Goal: Task Accomplishment & Management: Manage account settings

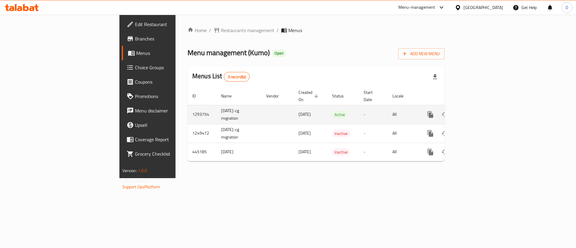
click at [476, 112] on icon "enhanced table" at bounding box center [473, 114] width 5 height 5
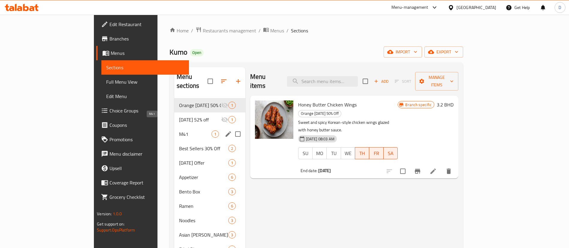
click at [179, 130] on span "M41" at bounding box center [195, 133] width 32 height 7
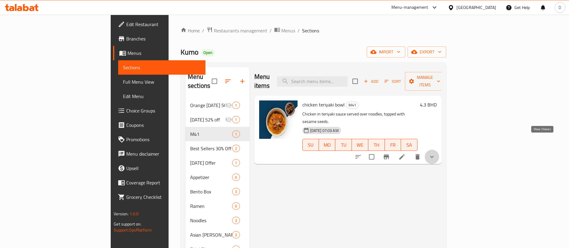
click at [435, 153] on icon "show more" at bounding box center [431, 156] width 7 height 7
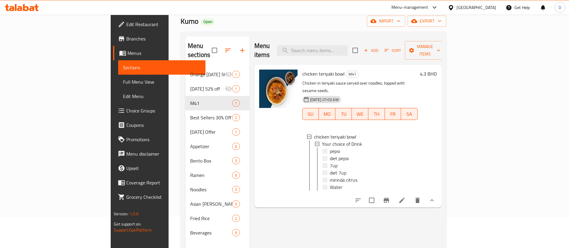
scroll to position [45, 0]
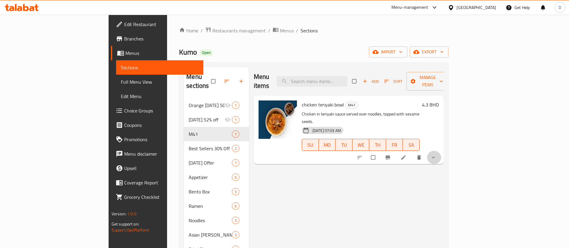
click at [441, 151] on button "show more" at bounding box center [434, 157] width 14 height 13
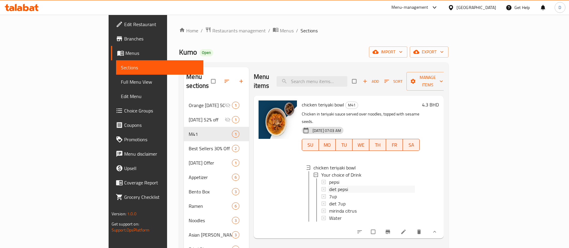
click at [329, 186] on div "diet pepsi" at bounding box center [372, 189] width 86 height 7
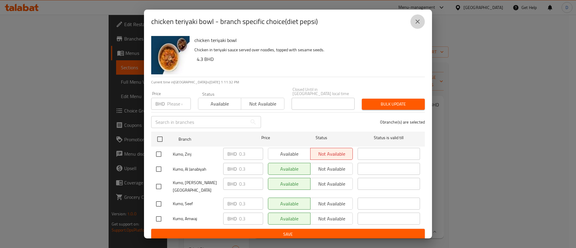
click at [419, 22] on icon "close" at bounding box center [417, 21] width 7 height 7
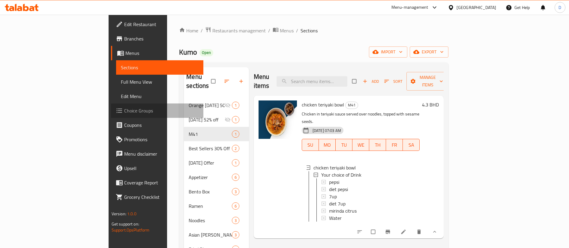
click at [124, 113] on span "Choice Groups" at bounding box center [161, 110] width 75 height 7
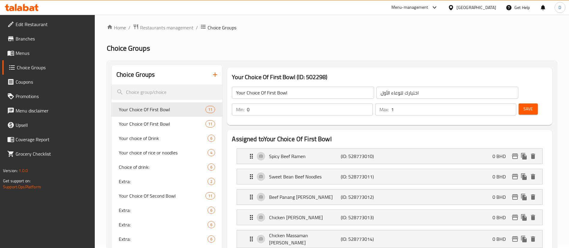
scroll to position [45, 0]
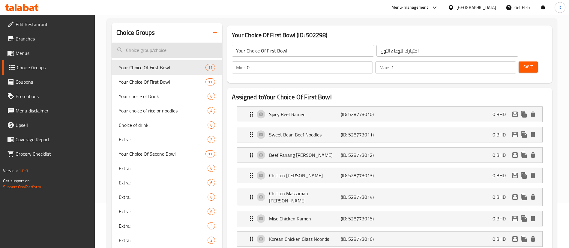
click at [165, 53] on input "search" at bounding box center [167, 50] width 111 height 15
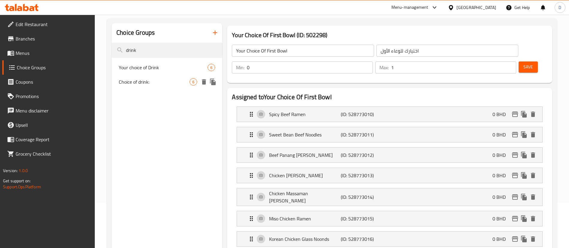
type input "drink"
click at [155, 78] on div "Choice of drink: 6" at bounding box center [167, 82] width 111 height 14
type input "Choice of drink:"
type input "اختيارك من المشروب:"
type input "1"
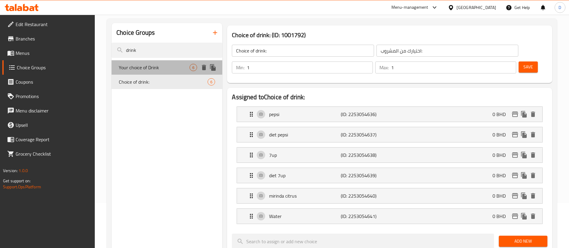
click at [165, 65] on span "Your choice of Drink" at bounding box center [154, 67] width 71 height 7
type input "Your choice of Drink"
type input "إختيارك من المشروب"
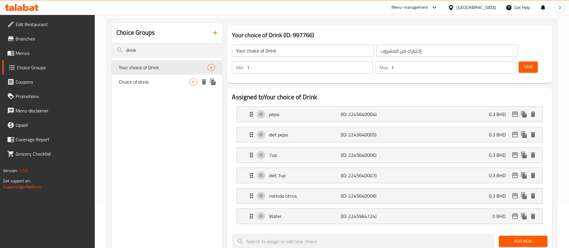
click at [159, 80] on span "Choice of drink:" at bounding box center [154, 81] width 71 height 7
type input "Choice of drink:"
type input "اختيارك من المشروب:"
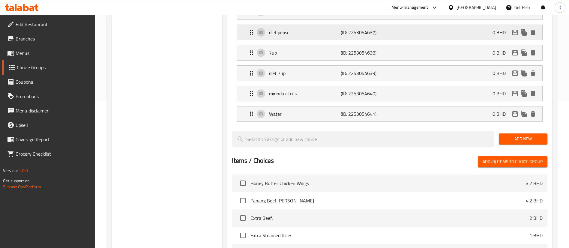
scroll to position [269, 0]
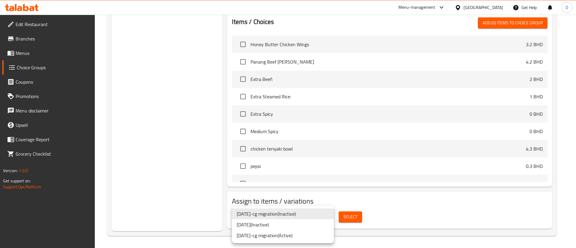
click at [299, 234] on li "26/08/2021-cg migration ( Active )" at bounding box center [283, 235] width 102 height 11
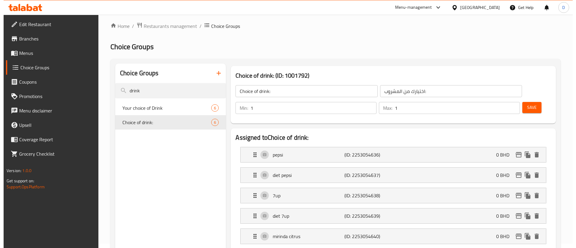
scroll to position [0, 0]
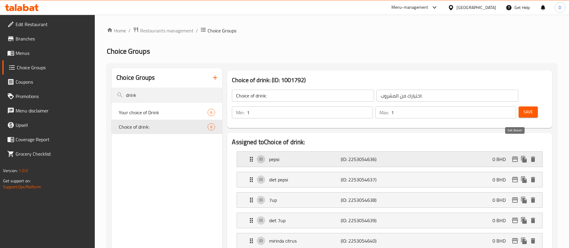
click at [513, 156] on icon "edit" at bounding box center [514, 159] width 7 height 7
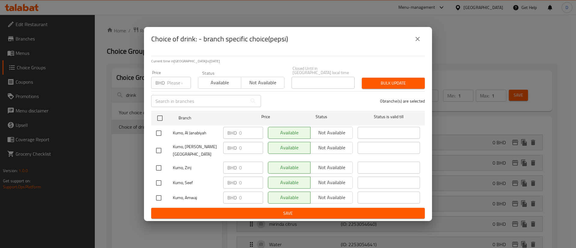
click at [417, 39] on icon "close" at bounding box center [417, 38] width 7 height 7
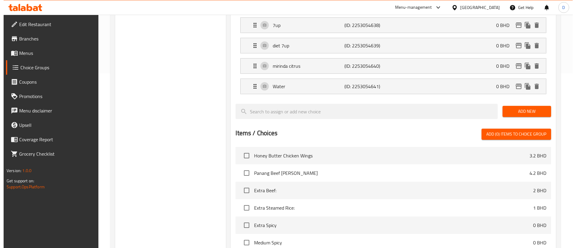
scroll to position [89, 0]
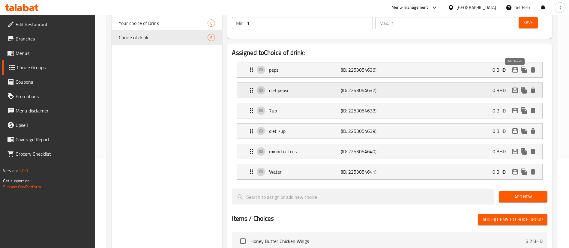
click at [516, 88] on icon "edit" at bounding box center [515, 90] width 6 height 5
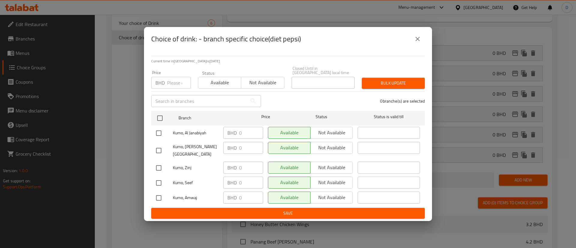
click at [420, 39] on icon "close" at bounding box center [417, 38] width 7 height 7
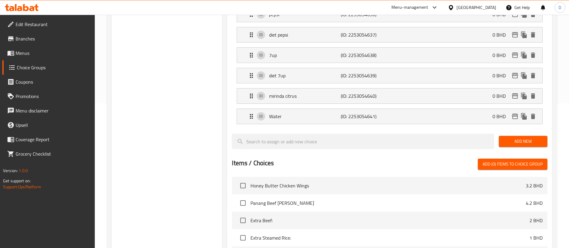
scroll to position [44, 0]
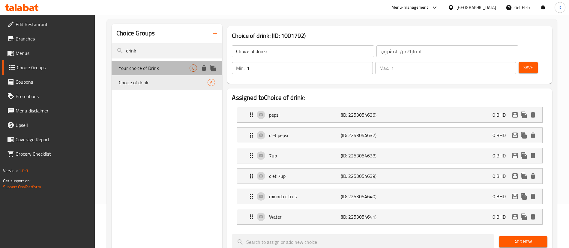
click at [177, 70] on span "Your choice of Drink" at bounding box center [154, 67] width 71 height 7
type input "Your choice of Drink"
type input "إختيارك من المشروب"
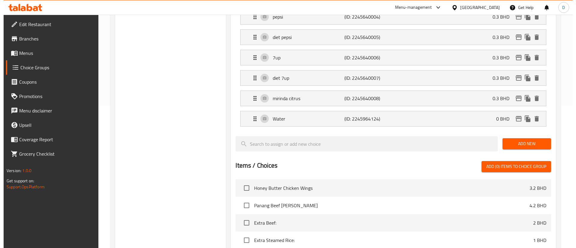
scroll to position [269, 0]
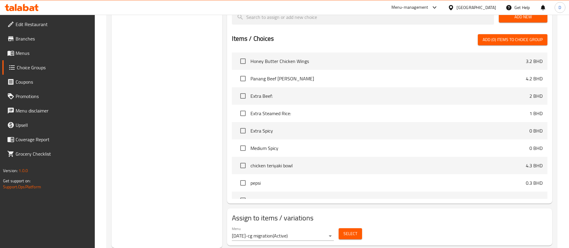
click at [339, 226] on div "Select" at bounding box center [350, 234] width 28 height 16
click at [343, 230] on span "Select" at bounding box center [350, 233] width 14 height 7
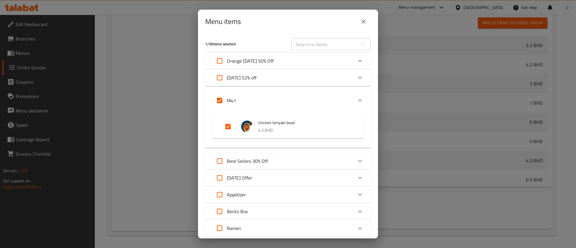
click at [227, 125] on input "Expand" at bounding box center [228, 126] width 14 height 14
checkbox input "false"
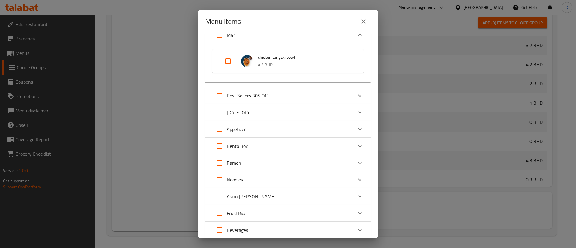
scroll to position [107, 0]
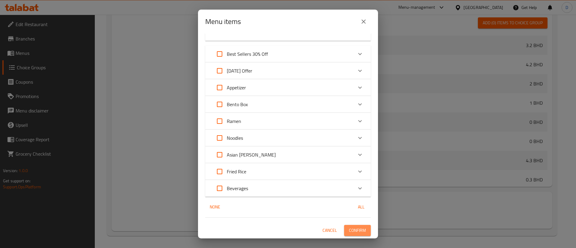
drag, startPoint x: 352, startPoint y: 232, endPoint x: 309, endPoint y: 213, distance: 47.8
click at [352, 232] on span "Confirm" at bounding box center [357, 230] width 17 height 7
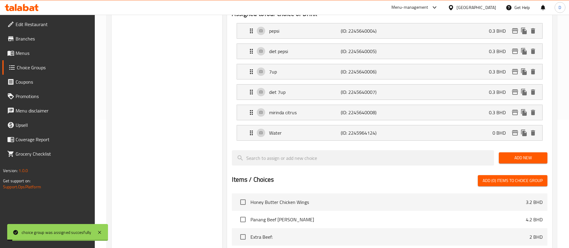
scroll to position [0, 0]
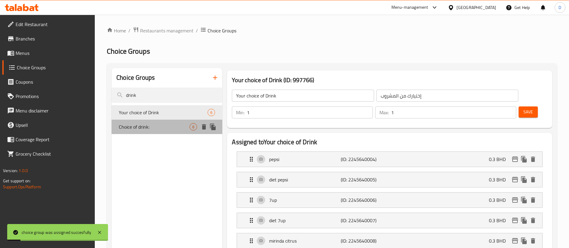
click at [150, 127] on span "Choice of drink:" at bounding box center [154, 126] width 71 height 7
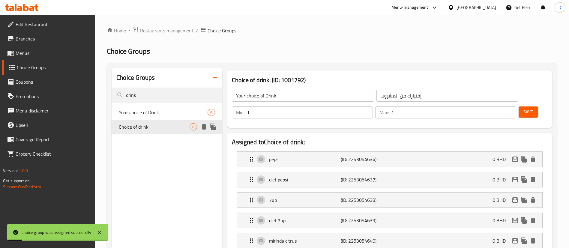
type input "Choice of drink:"
type input "اختيارك من المشروب:"
click at [515, 157] on icon "edit" at bounding box center [515, 159] width 6 height 5
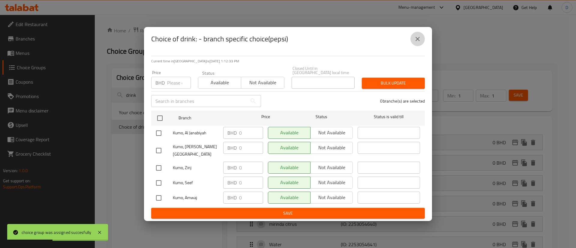
click at [412, 40] on button "close" at bounding box center [417, 39] width 14 height 14
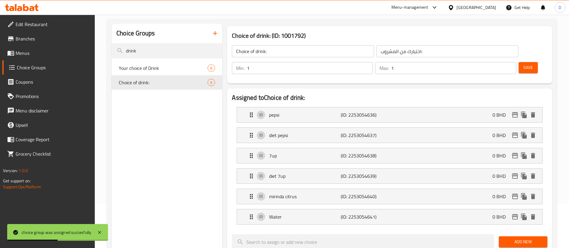
scroll to position [90, 0]
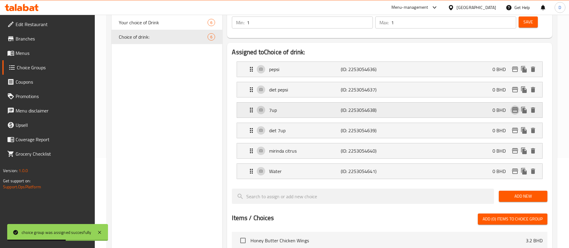
click at [516, 107] on icon "edit" at bounding box center [515, 109] width 6 height 5
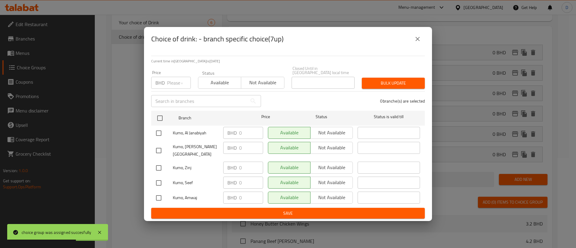
click at [418, 40] on icon "close" at bounding box center [417, 38] width 7 height 7
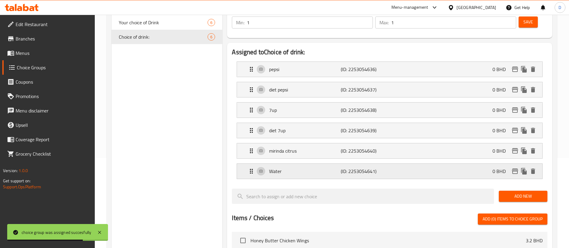
click at [517, 168] on icon "edit" at bounding box center [514, 171] width 7 height 7
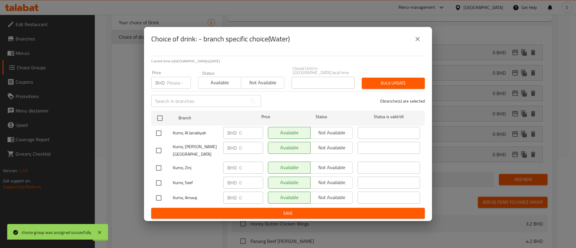
click at [420, 39] on icon "close" at bounding box center [417, 38] width 7 height 7
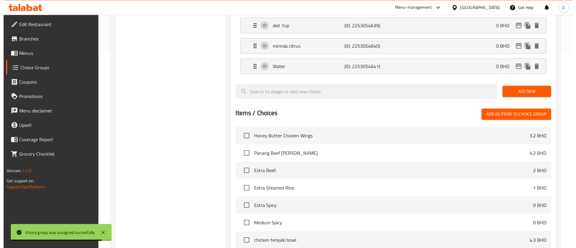
scroll to position [269, 0]
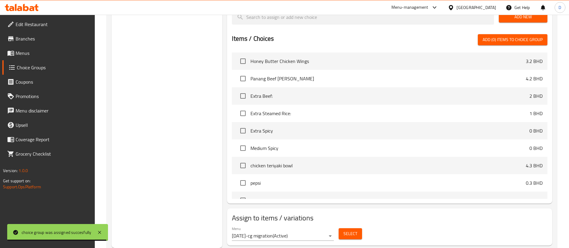
click at [354, 228] on button "Select" at bounding box center [349, 233] width 23 height 11
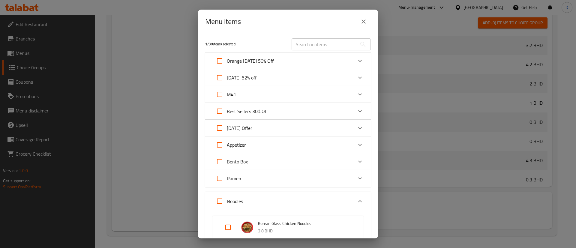
click at [356, 94] on icon "Expand" at bounding box center [359, 94] width 7 height 7
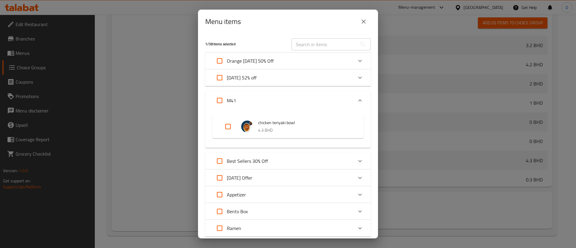
click at [222, 128] on input "Expand" at bounding box center [228, 126] width 14 height 14
checkbox input "true"
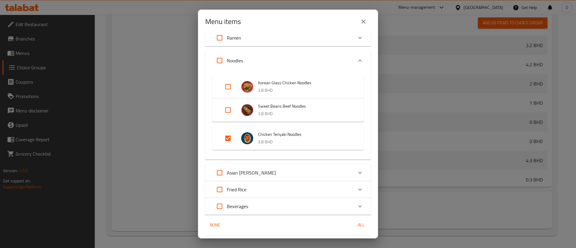
scroll to position [208, 0]
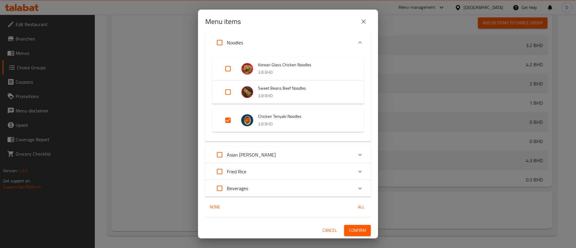
drag, startPoint x: 352, startPoint y: 227, endPoint x: 293, endPoint y: 211, distance: 60.6
click at [274, 216] on div "2 / 38 items selected ​ Orange Friday 50% Off Honey Butter Chicken Wings 3.2 BH…" at bounding box center [288, 136] width 180 height 205
click at [358, 234] on span "Confirm" at bounding box center [357, 230] width 17 height 7
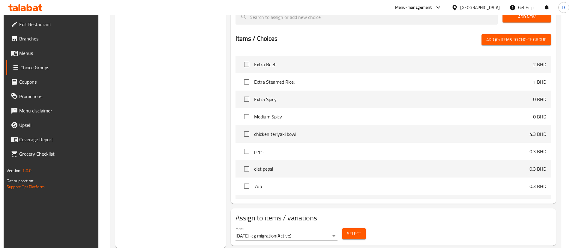
scroll to position [45, 0]
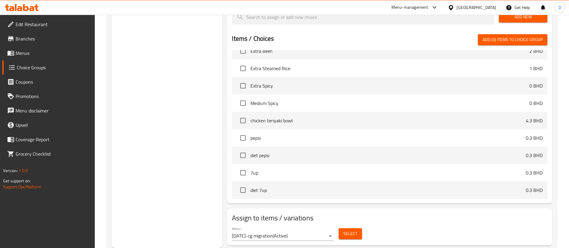
click at [345, 230] on span "Select" at bounding box center [350, 233] width 14 height 7
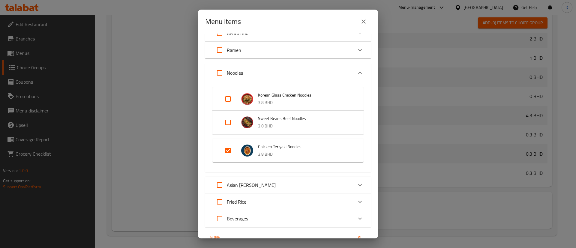
scroll to position [208, 0]
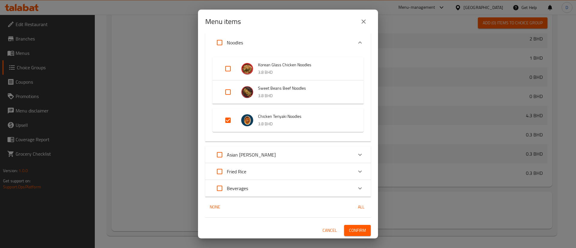
click at [229, 119] on input "Expand" at bounding box center [228, 120] width 14 height 14
checkbox input "false"
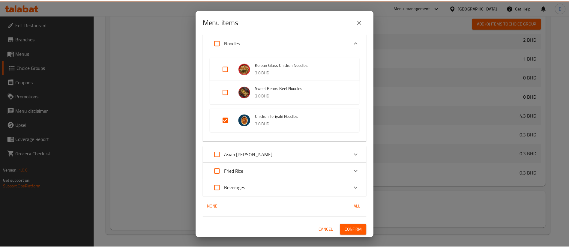
scroll to position [204, 0]
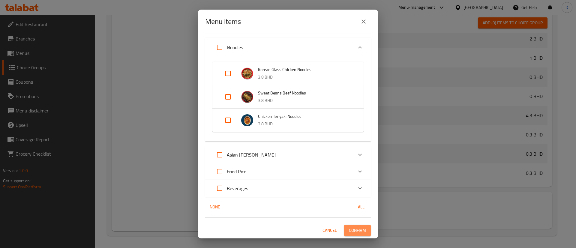
click at [353, 233] on span "Confirm" at bounding box center [357, 230] width 17 height 7
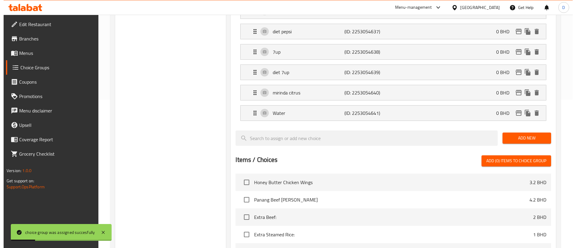
scroll to position [269, 0]
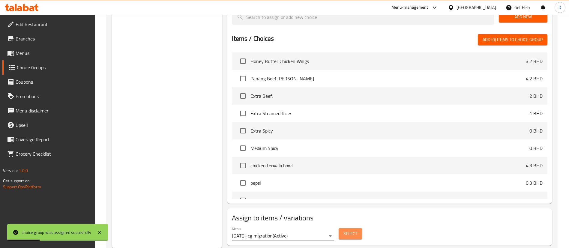
click at [347, 230] on span "Select" at bounding box center [350, 233] width 14 height 7
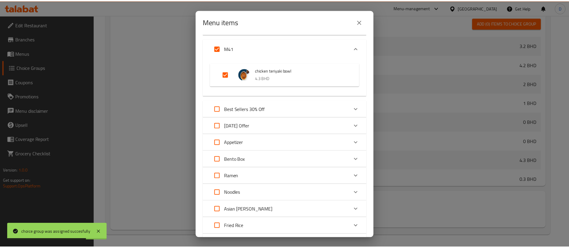
scroll to position [107, 0]
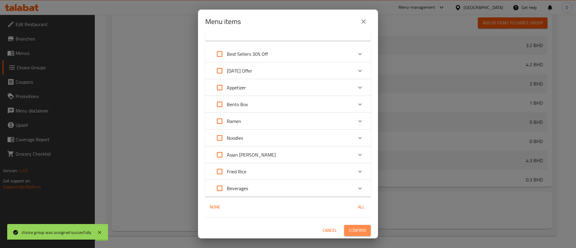
drag, startPoint x: 354, startPoint y: 228, endPoint x: 314, endPoint y: 201, distance: 48.6
click at [353, 228] on span "Confirm" at bounding box center [357, 230] width 17 height 7
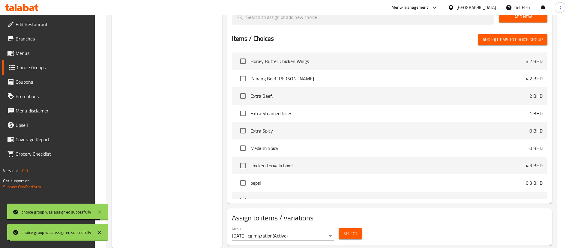
scroll to position [0, 0]
